Goal: Task Accomplishment & Management: Manage account settings

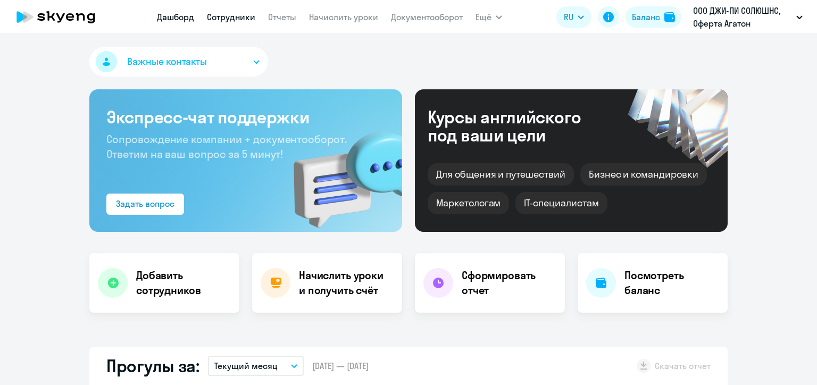
select select "30"
click at [236, 16] on link "Сотрудники" at bounding box center [231, 17] width 48 height 11
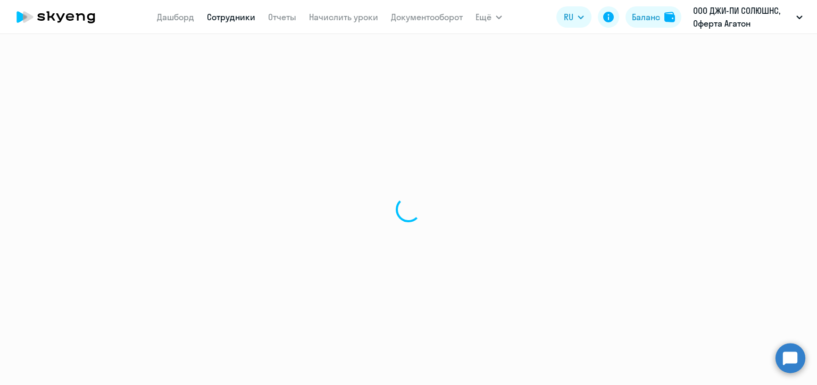
select select "30"
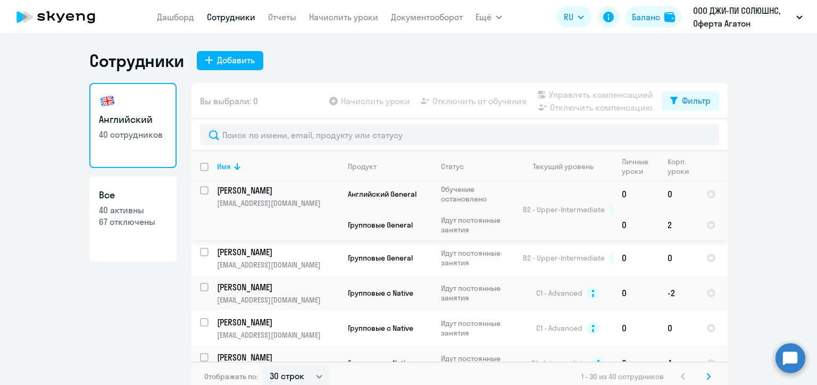
scroll to position [692, 0]
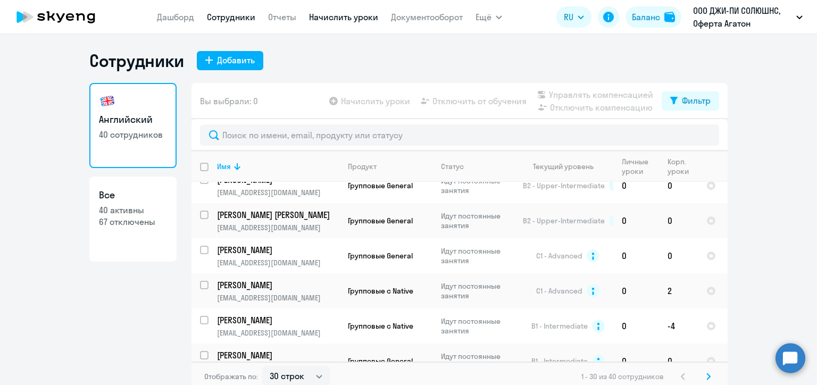
click at [345, 18] on link "Начислить уроки" at bounding box center [343, 17] width 69 height 11
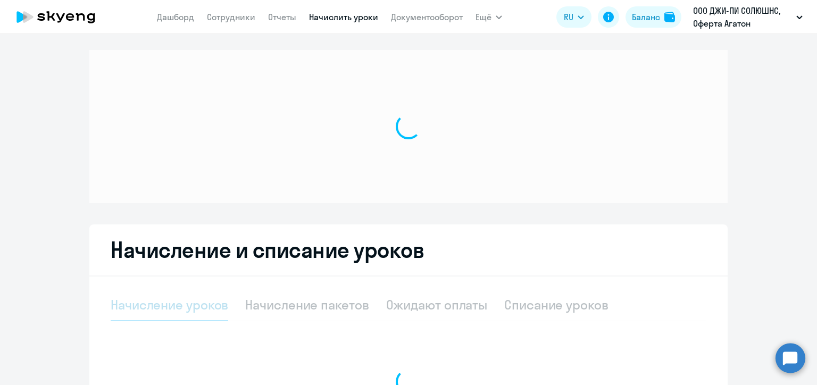
select select "10"
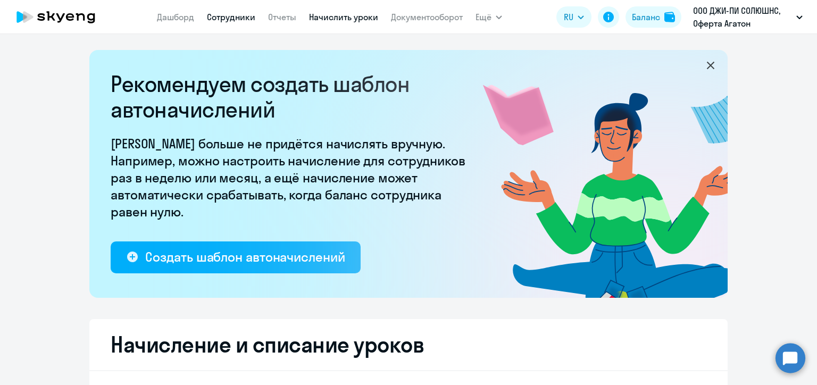
click at [228, 20] on link "Сотрудники" at bounding box center [231, 17] width 48 height 11
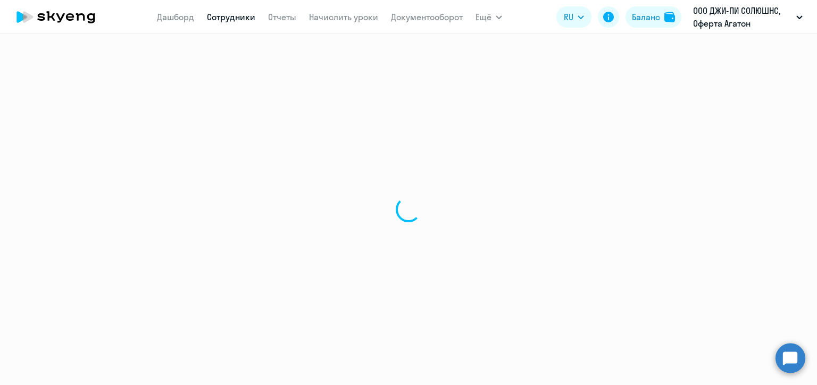
select select "30"
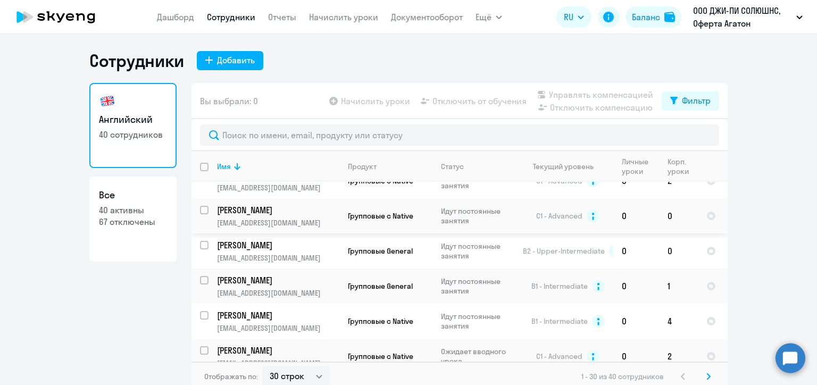
scroll to position [6, 0]
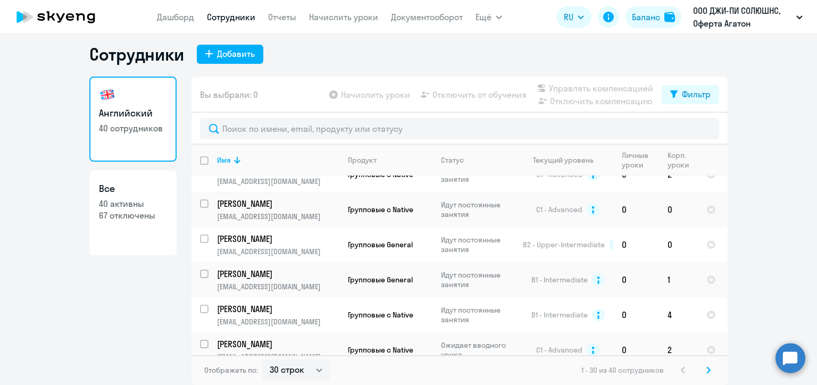
click at [707, 370] on svg-icon at bounding box center [708, 370] width 13 height 13
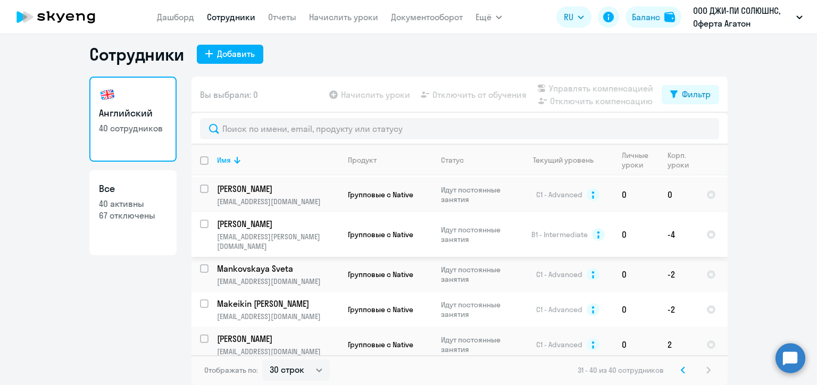
scroll to position [0, 0]
